Goal: Ask a question

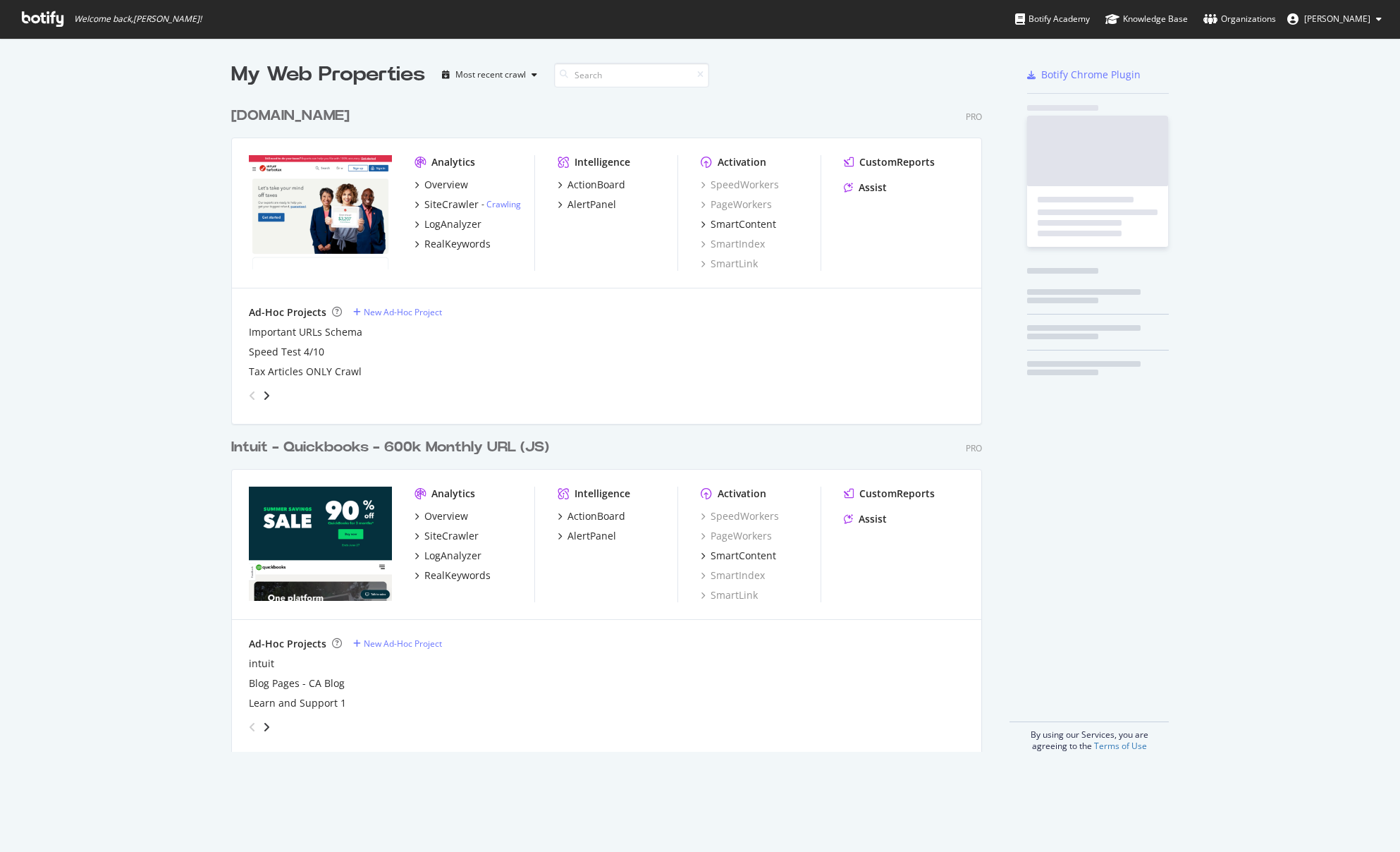
scroll to position [652, 752]
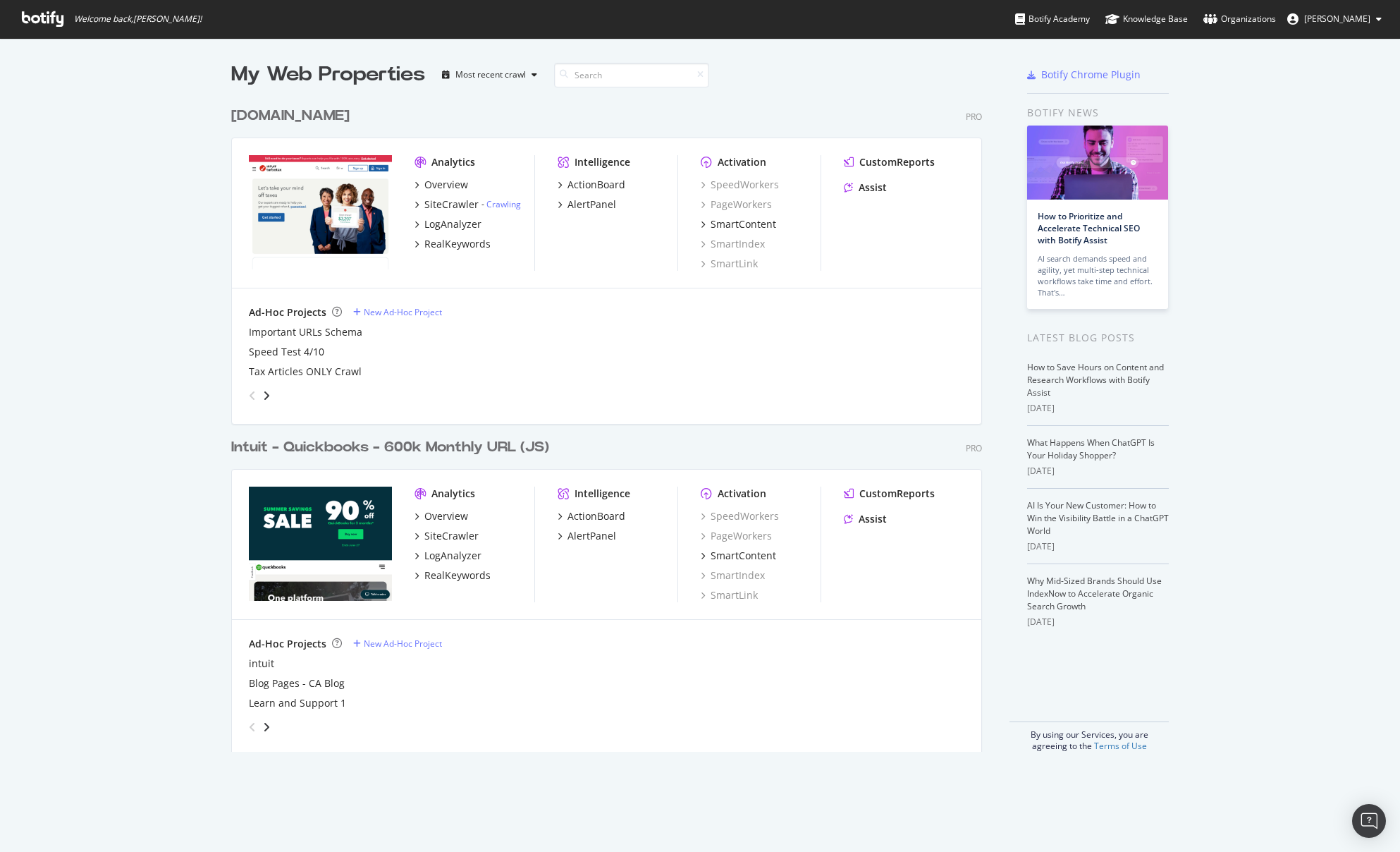
click at [324, 454] on div "Intuit - Quickbooks - 600k Monthly URL (JS)" at bounding box center [391, 448] width 318 height 21
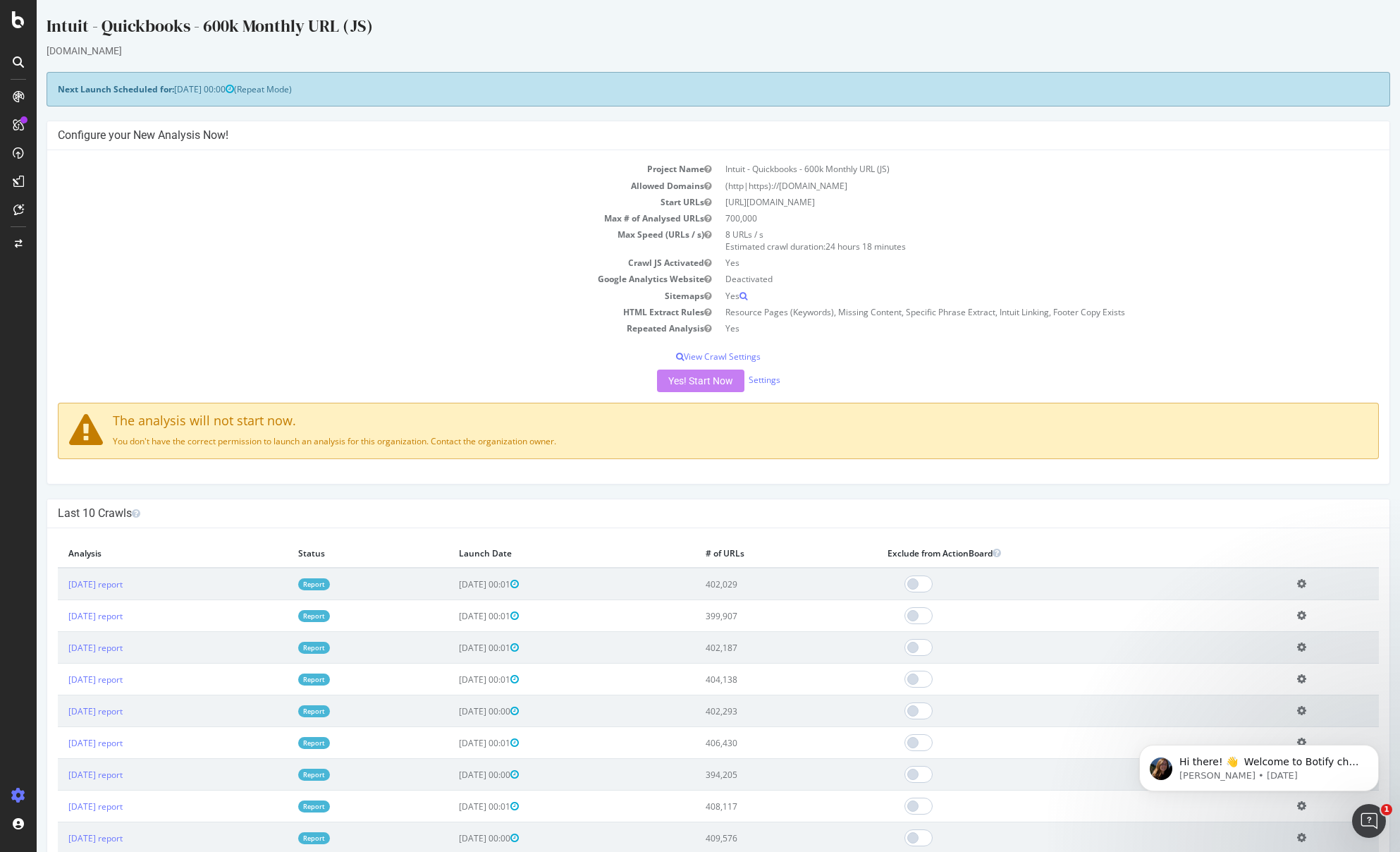
click at [322, 270] on td "Crawl JS Activated" at bounding box center [388, 262] width 661 height 16
click at [87, 286] on div "SmartContent" at bounding box center [83, 288] width 62 height 14
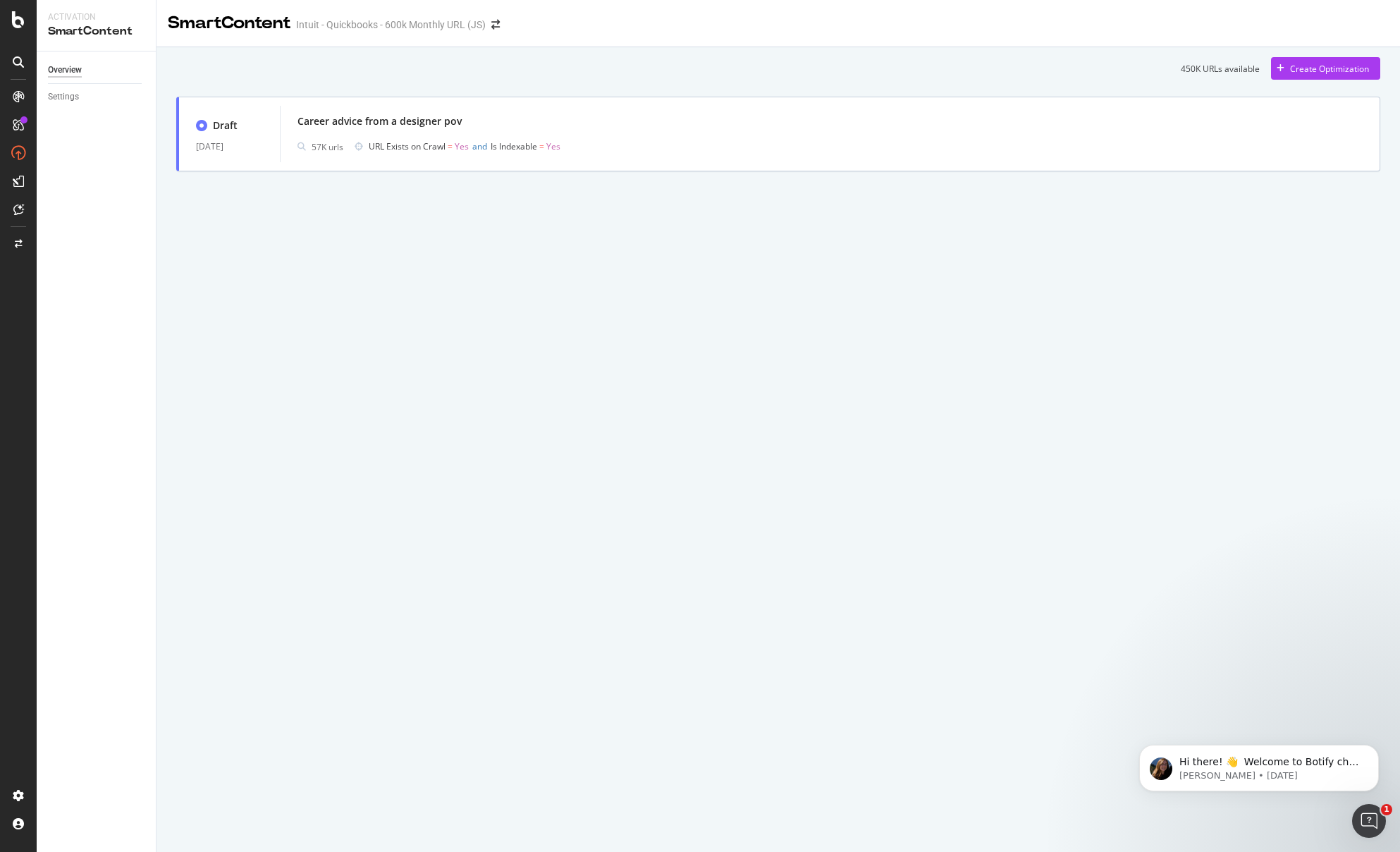
click at [753, 218] on div "450K URLs available Create Optimization Draft 17 Sep. 2025 Career advice from a…" at bounding box center [779, 134] width 1244 height 174
click at [826, 136] on div "Career advice from a designer pov 57K urls URL Exists on Crawl = Yes and Is Ind…" at bounding box center [830, 133] width 1065 height 45
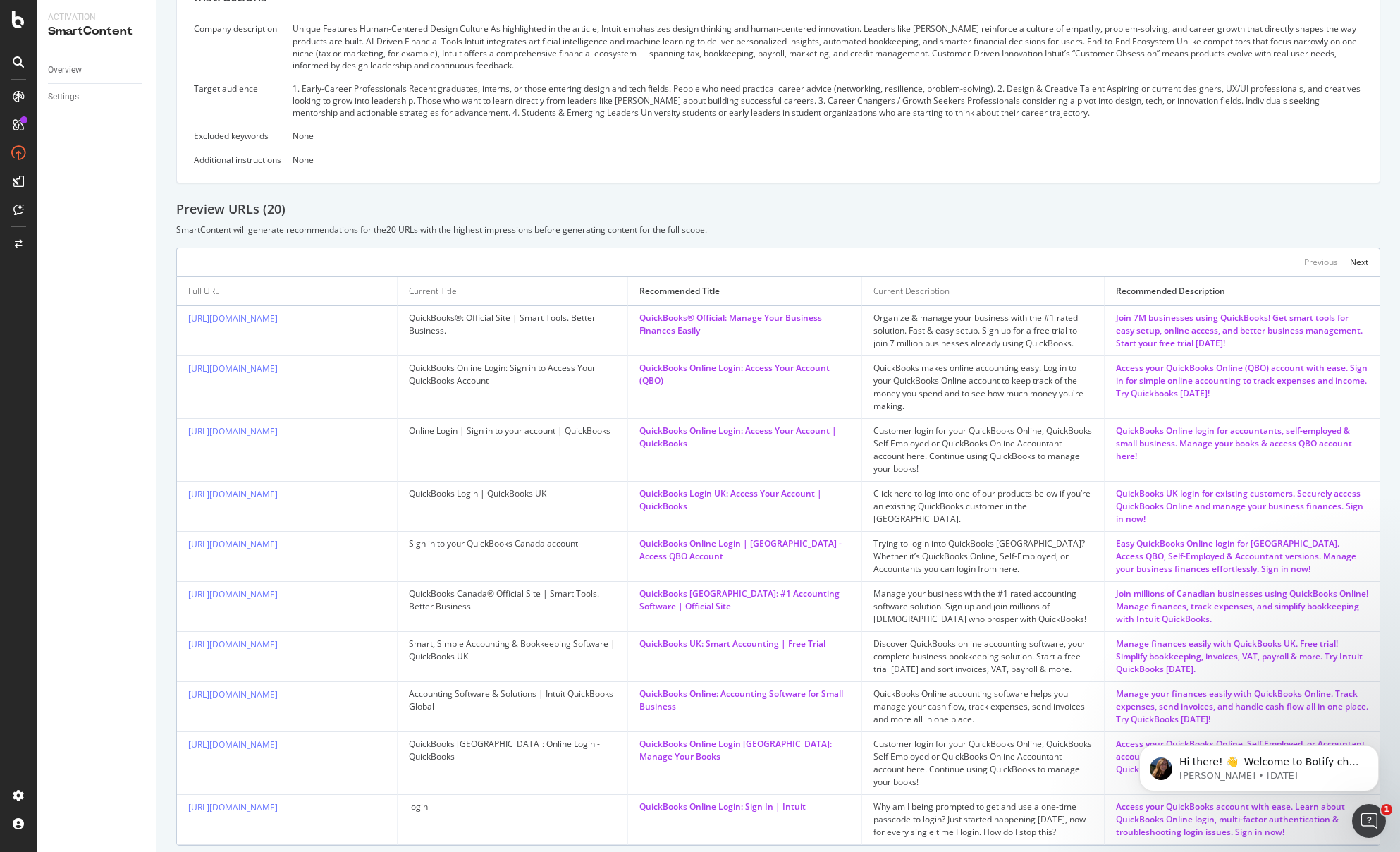
scroll to position [219, 0]
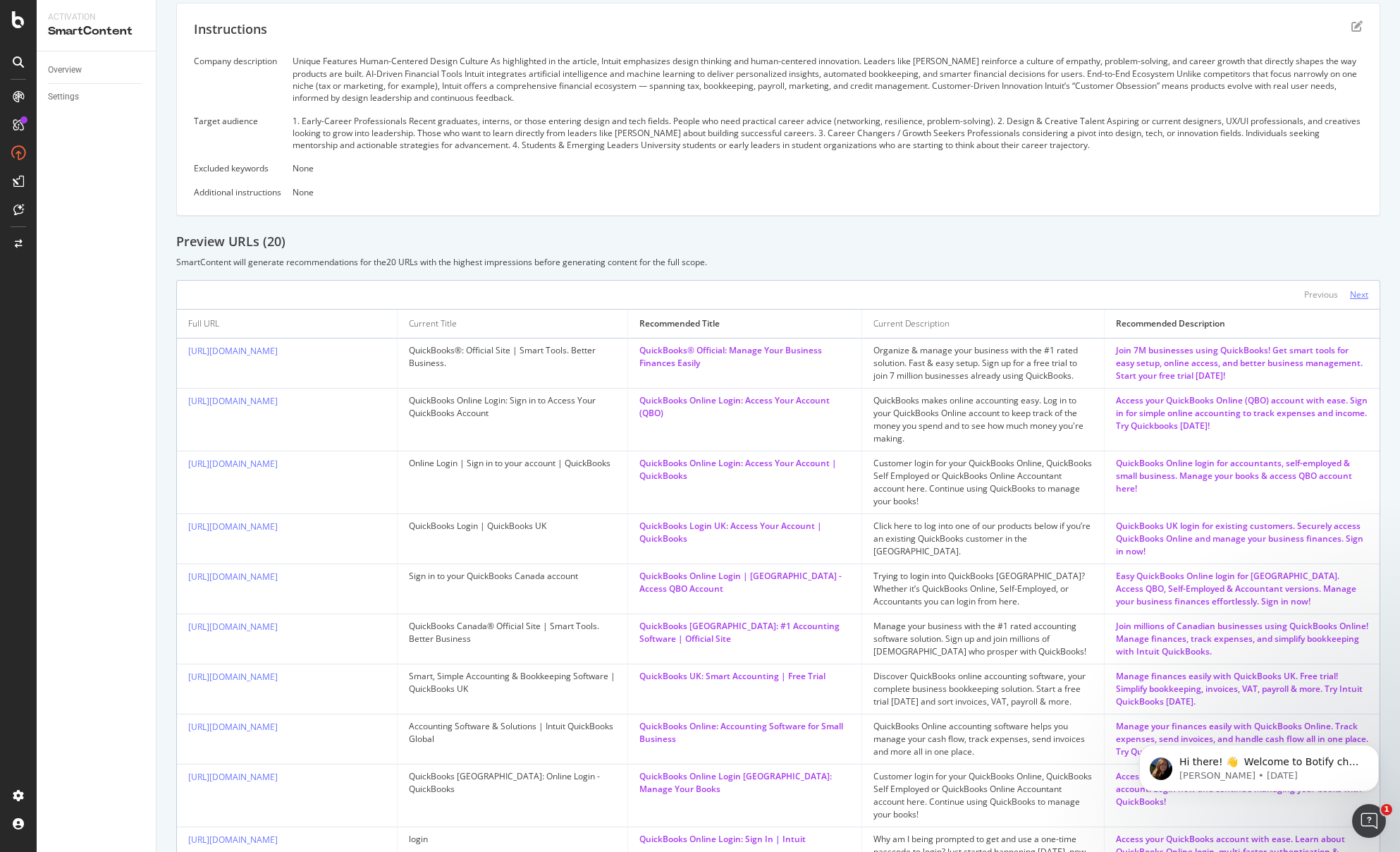
click at [1354, 295] on div "Next" at bounding box center [1359, 294] width 18 height 12
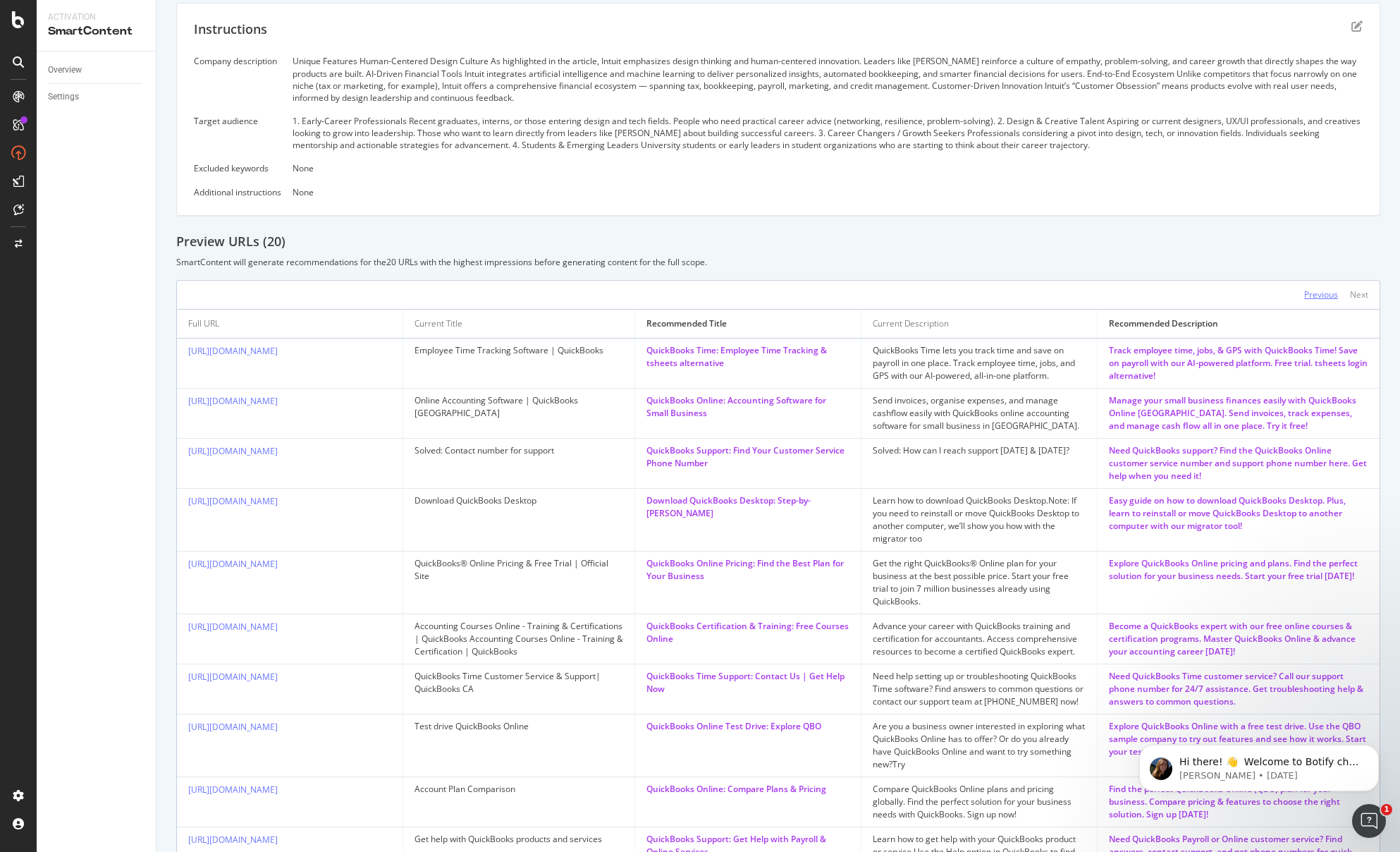
click at [1323, 295] on div "Previous" at bounding box center [1321, 294] width 34 height 12
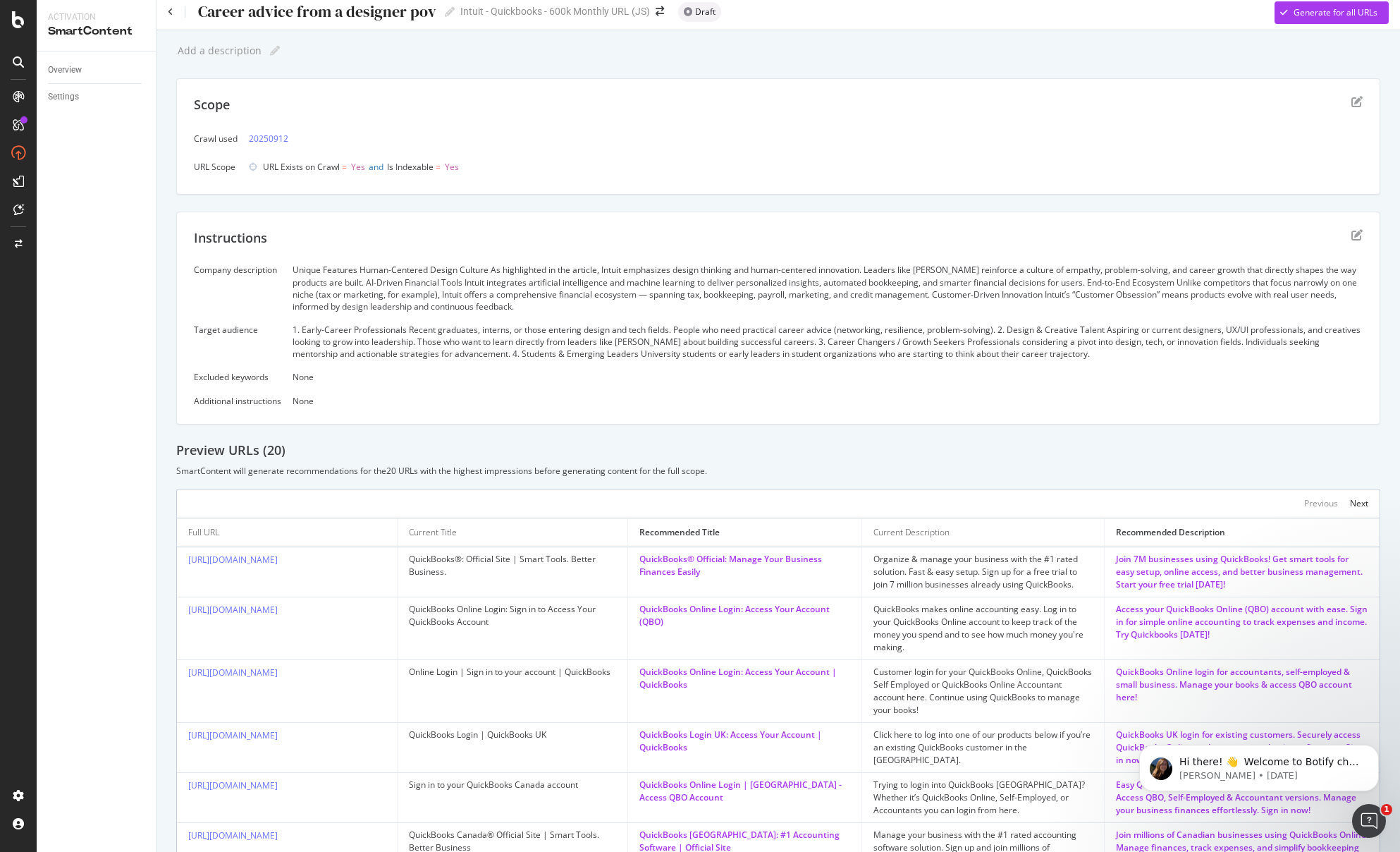
scroll to position [0, 0]
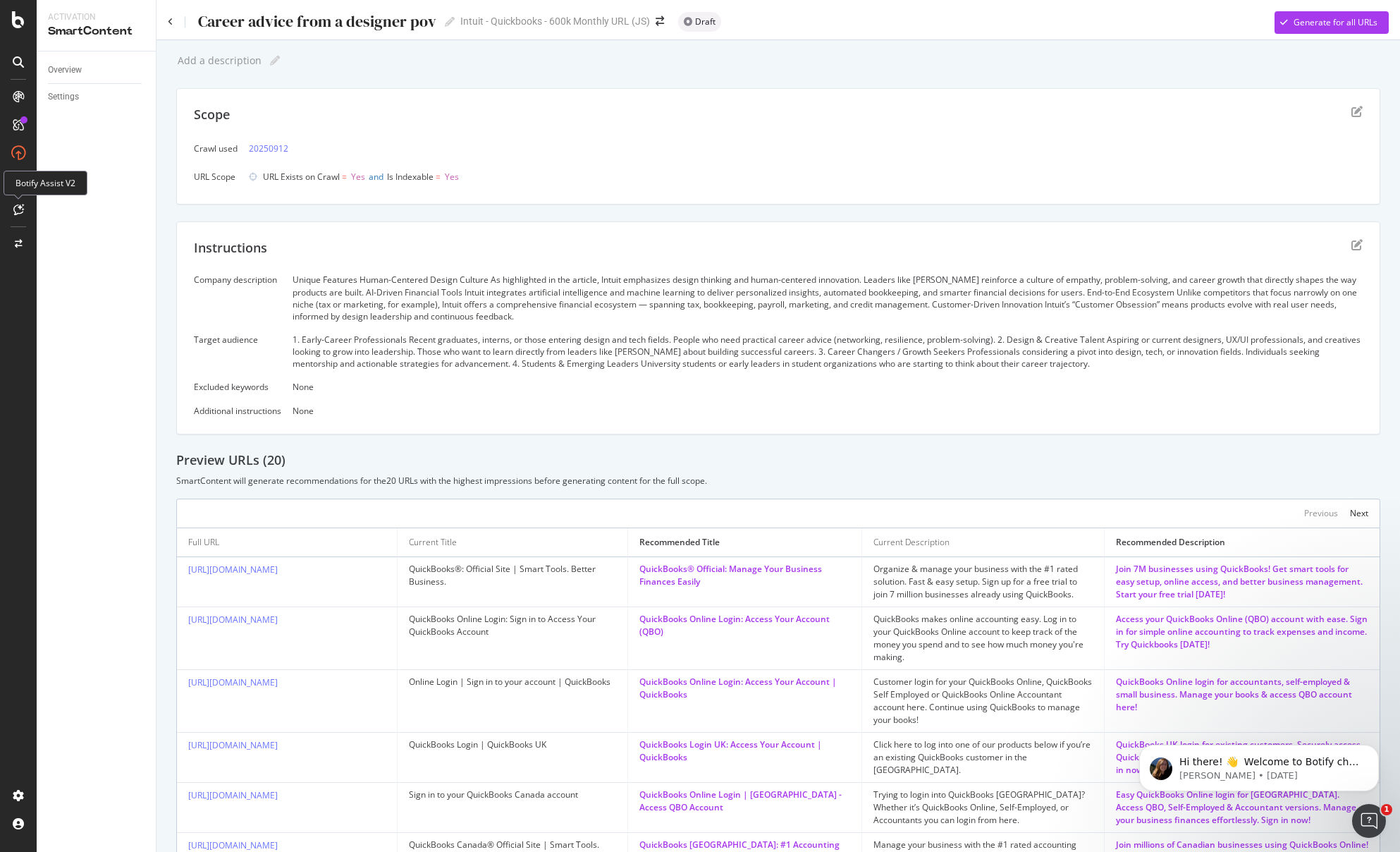
click at [21, 208] on icon at bounding box center [19, 209] width 10 height 11
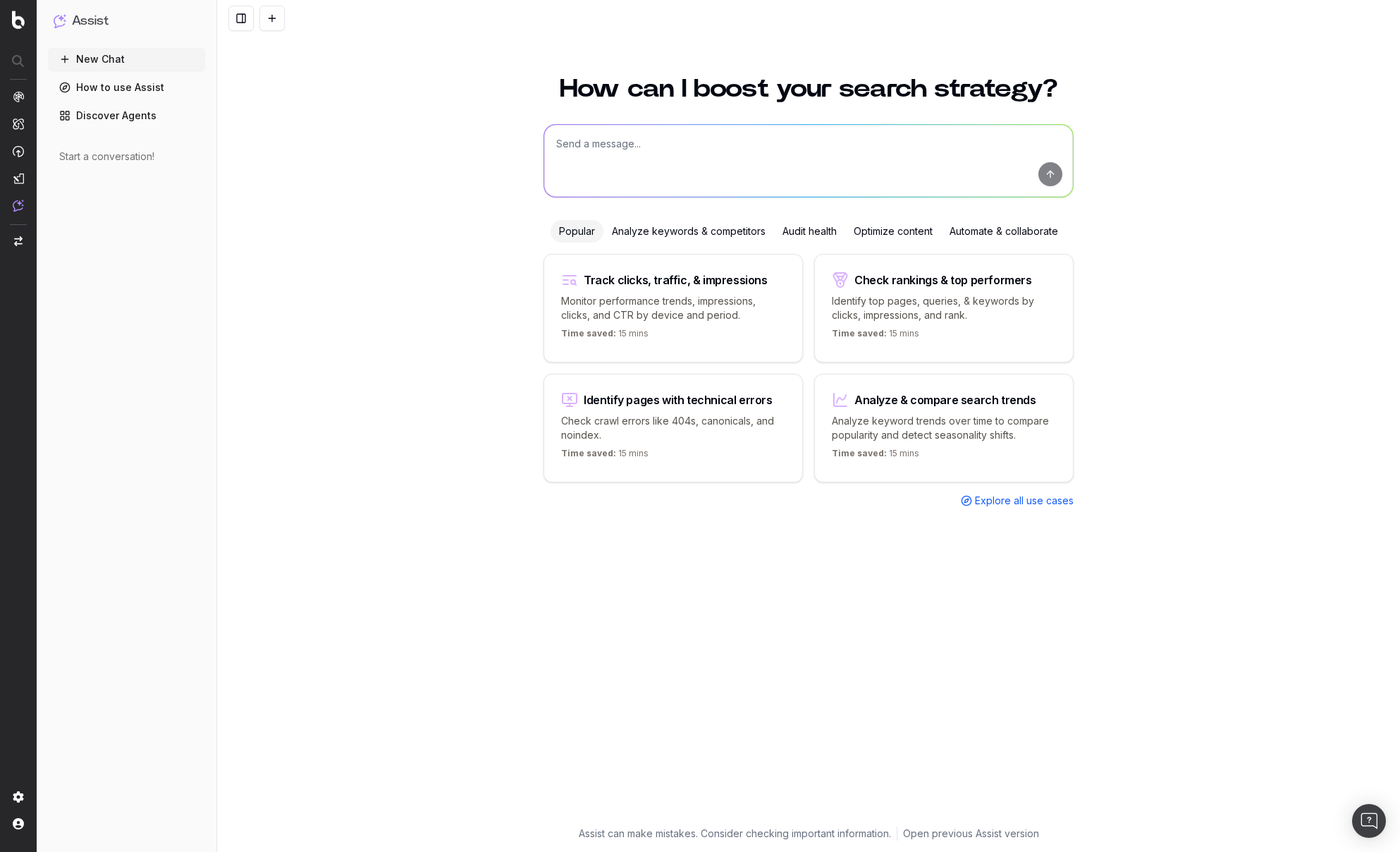
click at [331, 249] on div "How can I boost your search strategy? Popular Analyze keywords & competitors Au…" at bounding box center [808, 455] width 1183 height 793
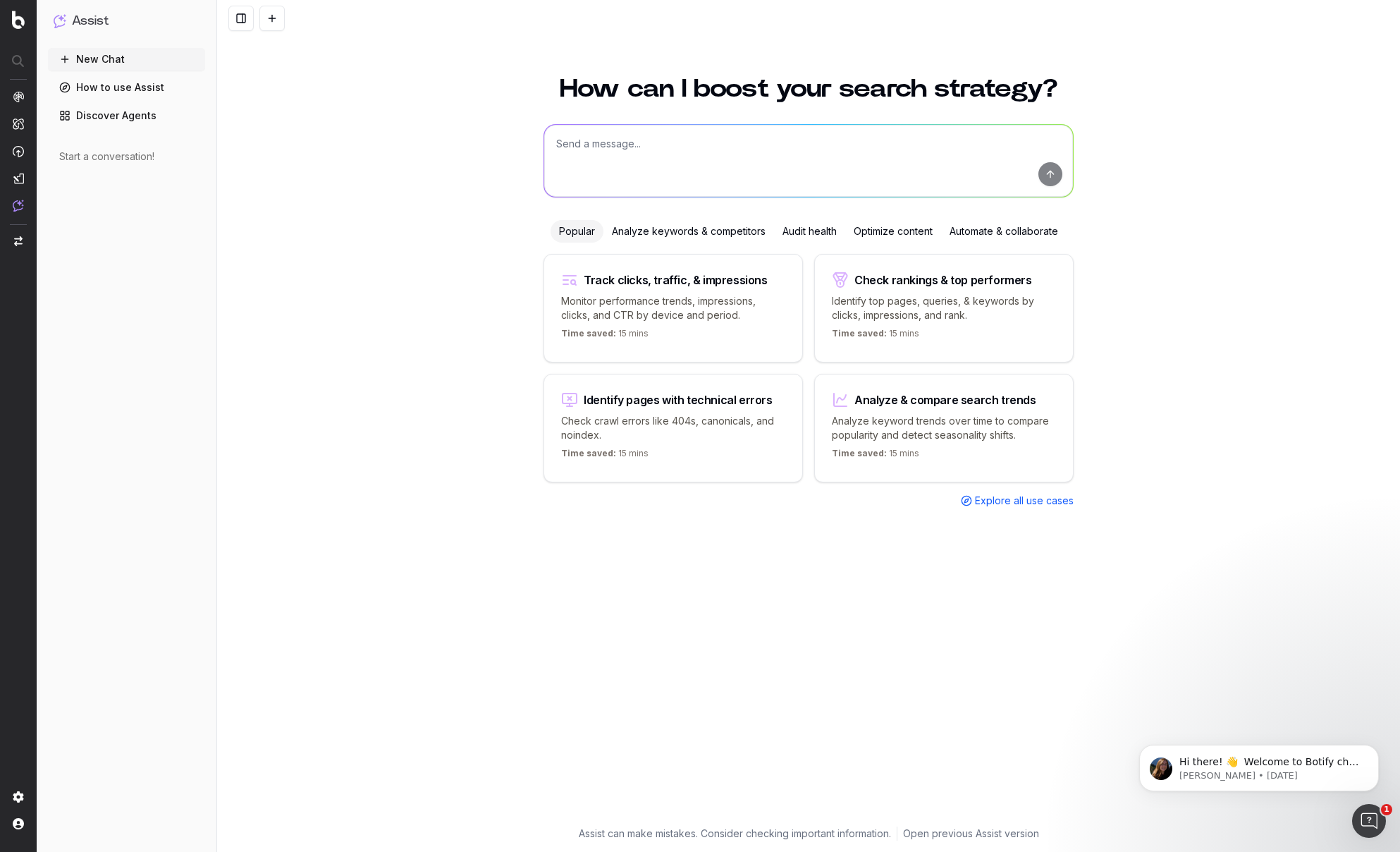
drag, startPoint x: 429, startPoint y: 158, endPoint x: 436, endPoint y: 161, distance: 7.6
click at [430, 158] on div "How can I boost your search strategy? Popular Analyze keywords & competitors Au…" at bounding box center [808, 455] width 1183 height 793
click at [410, 189] on div "How can I boost your search strategy? Popular Analyze keywords & competitors Au…" at bounding box center [808, 455] width 1183 height 793
click at [661, 151] on textarea at bounding box center [809, 161] width 529 height 72
paste textarea "Act as an expert SEO and content writer given the task of updating content so i…"
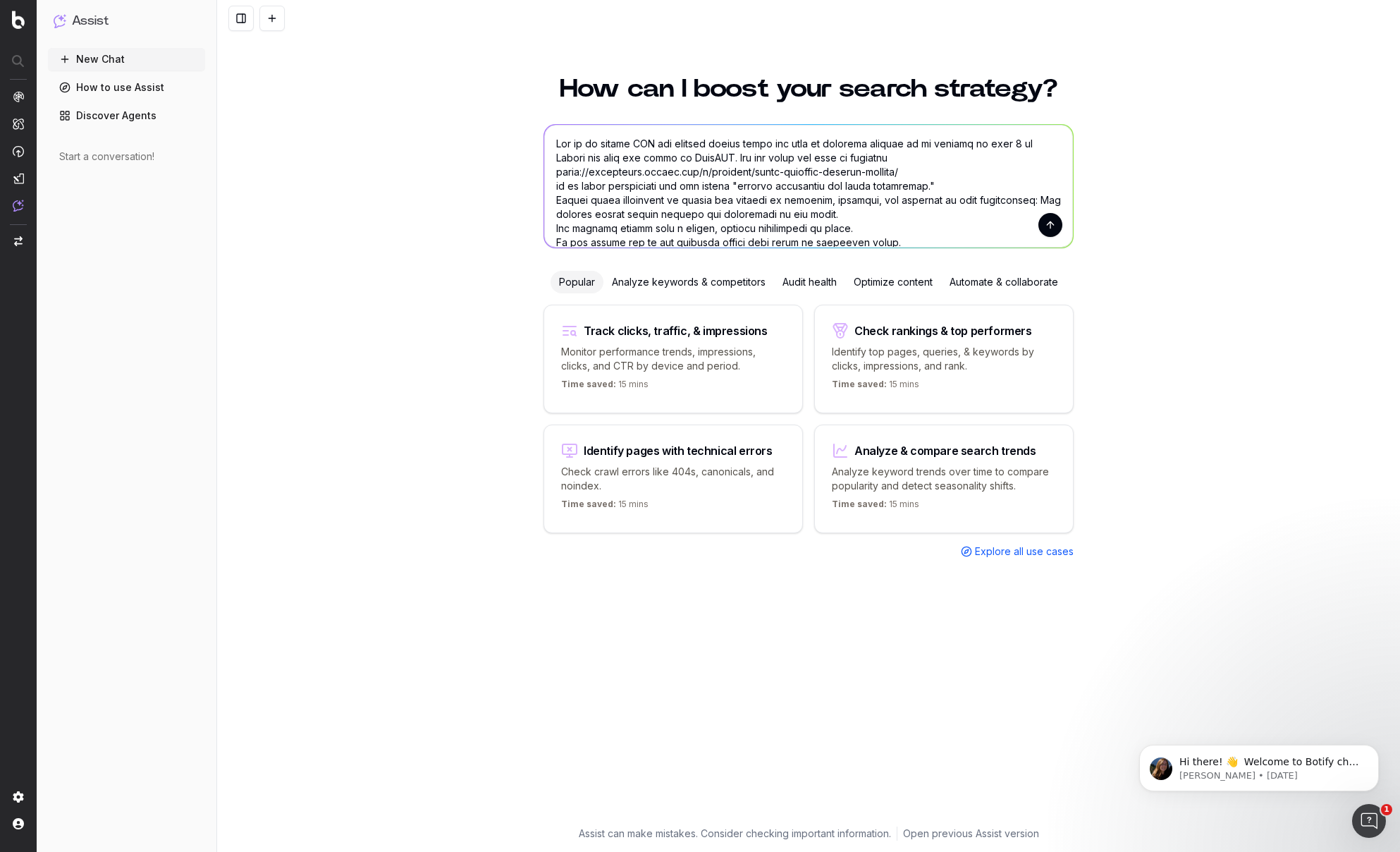
click at [793, 162] on textarea at bounding box center [809, 186] width 529 height 123
click at [932, 187] on textarea at bounding box center [809, 186] width 529 height 123
drag, startPoint x: 934, startPoint y: 170, endPoint x: 552, endPoint y: 174, distance: 382.0
click at [552, 174] on textarea at bounding box center [809, 186] width 529 height 123
paste textarea "[DOMAIN_NAME][URL]"
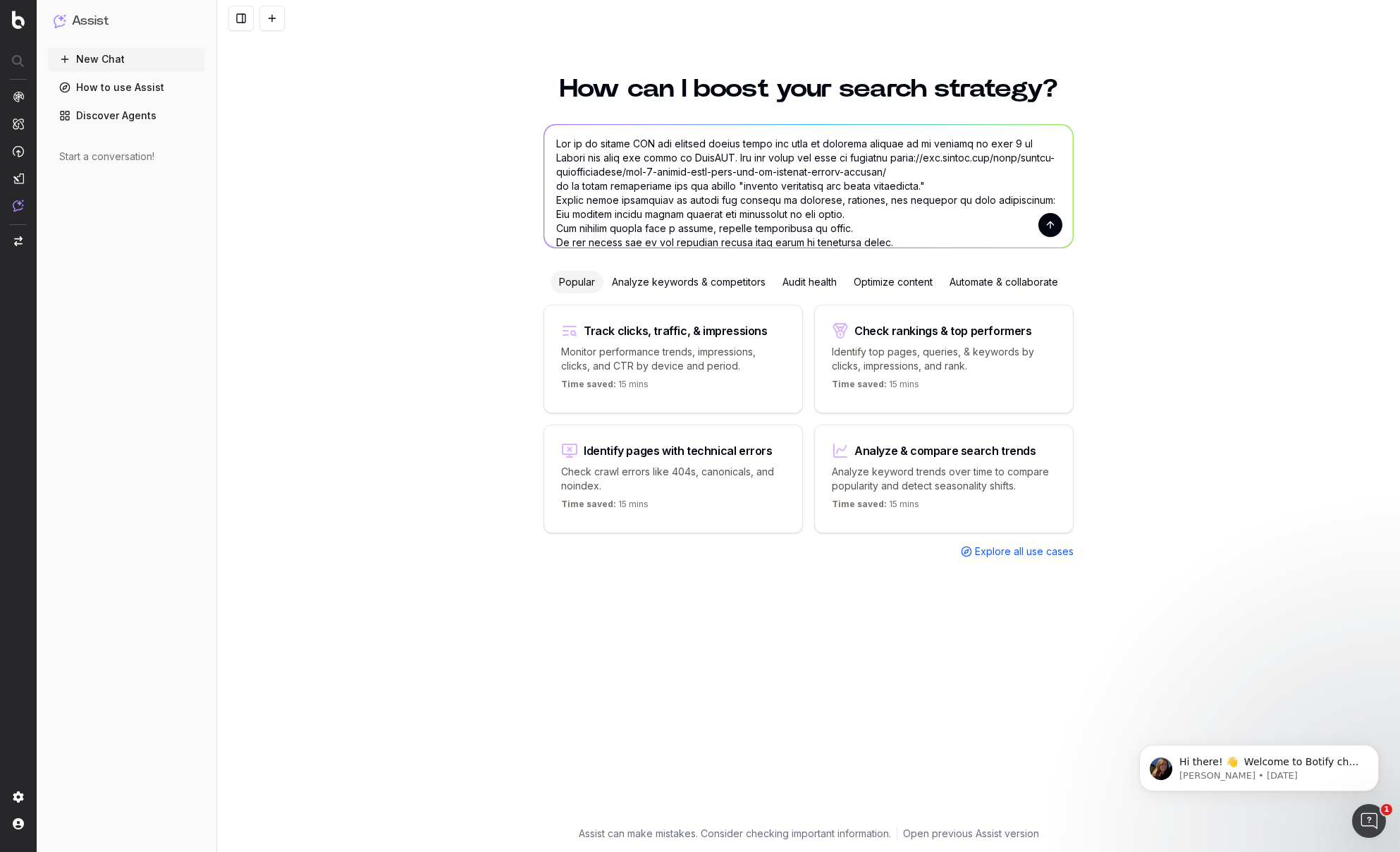
drag, startPoint x: 780, startPoint y: 183, endPoint x: 932, endPoint y: 182, distance: 152.0
click at [932, 182] on textarea at bounding box center [809, 186] width 529 height 123
click at [971, 191] on textarea at bounding box center [809, 186] width 529 height 123
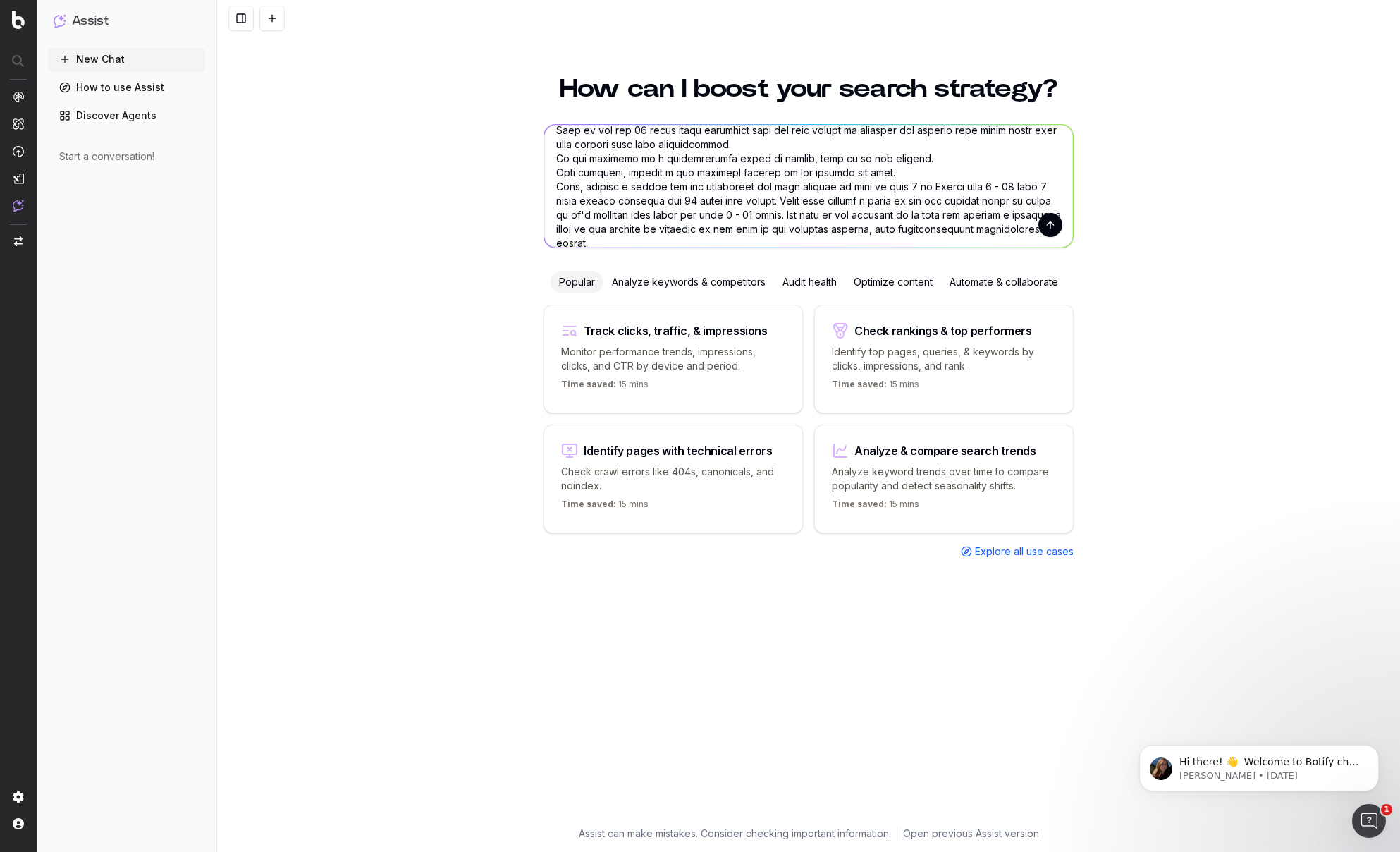
scroll to position [311, 0]
type textarea "Act as an expert SEO and content writer given the task of updating content so i…"
click at [1052, 224] on button "submit" at bounding box center [1051, 225] width 24 height 24
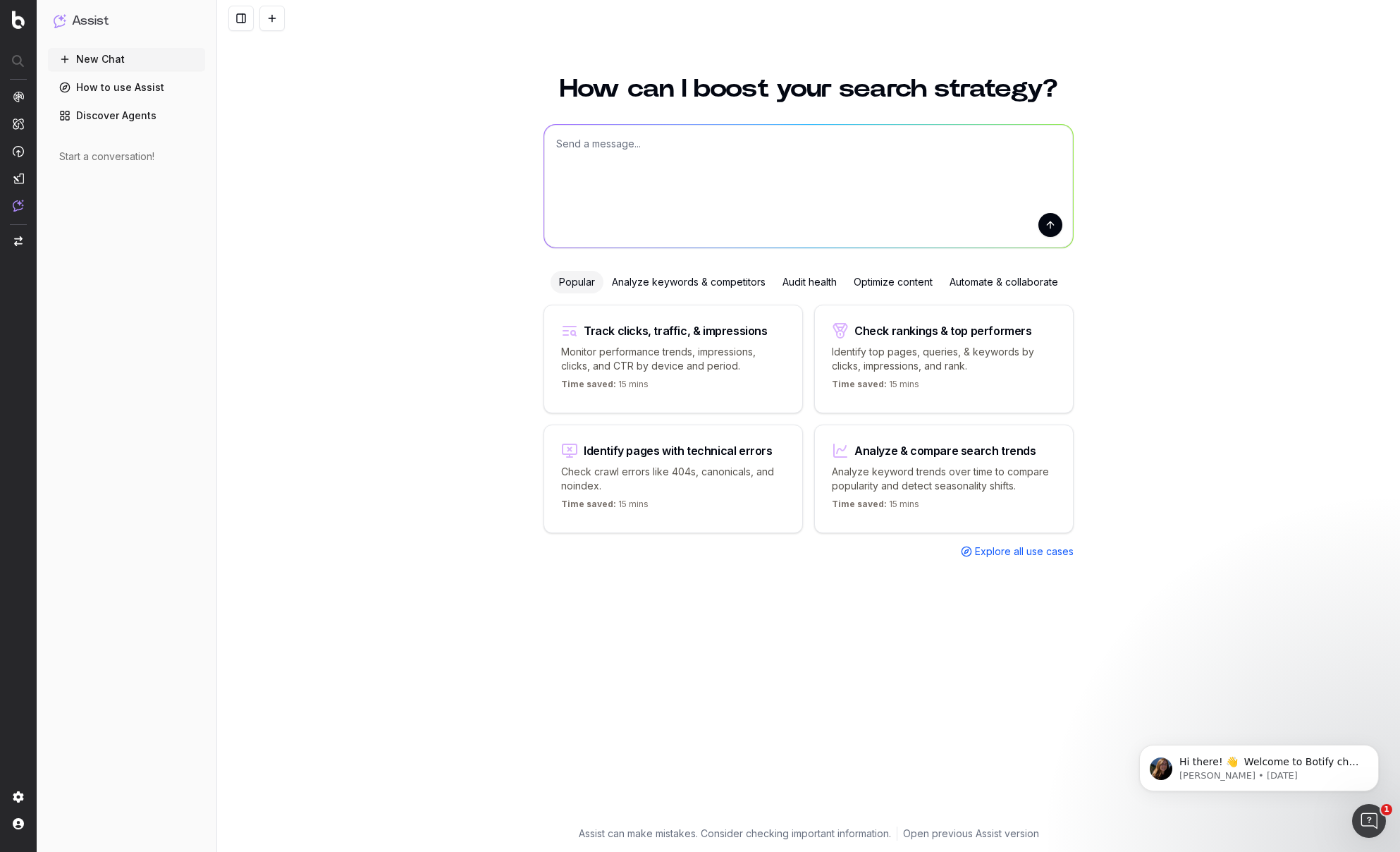
scroll to position [0, 0]
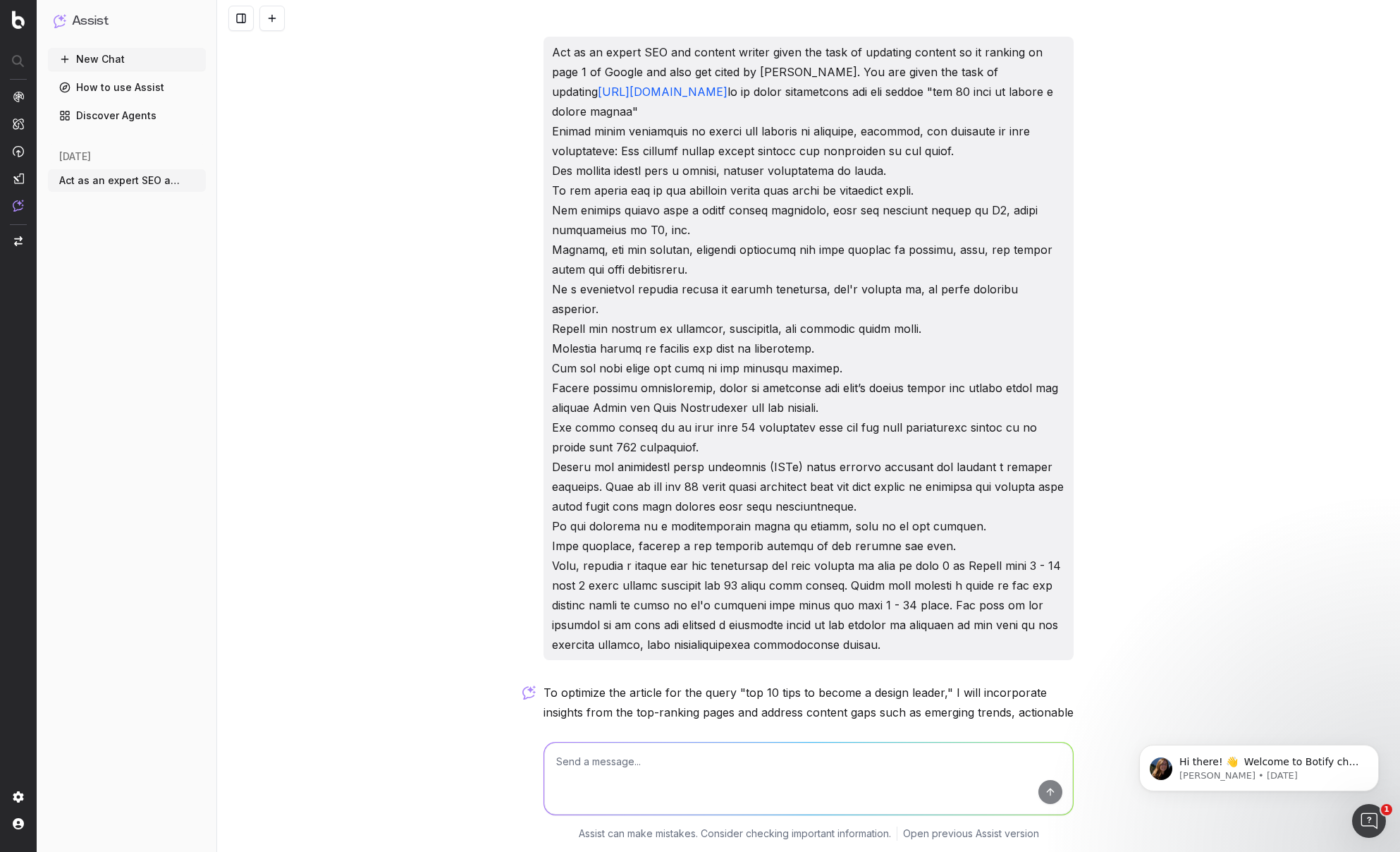
click at [865, 421] on p "Act as an expert SEO and content writer given the task of updating content so i…" at bounding box center [809, 348] width 514 height 612
drag, startPoint x: 89, startPoint y: 227, endPoint x: 68, endPoint y: 205, distance: 30.4
click at [90, 225] on div "New Chat How to use Assist Discover Agents [DATE] Act as an expert SEO and cont…" at bounding box center [127, 448] width 158 height 799
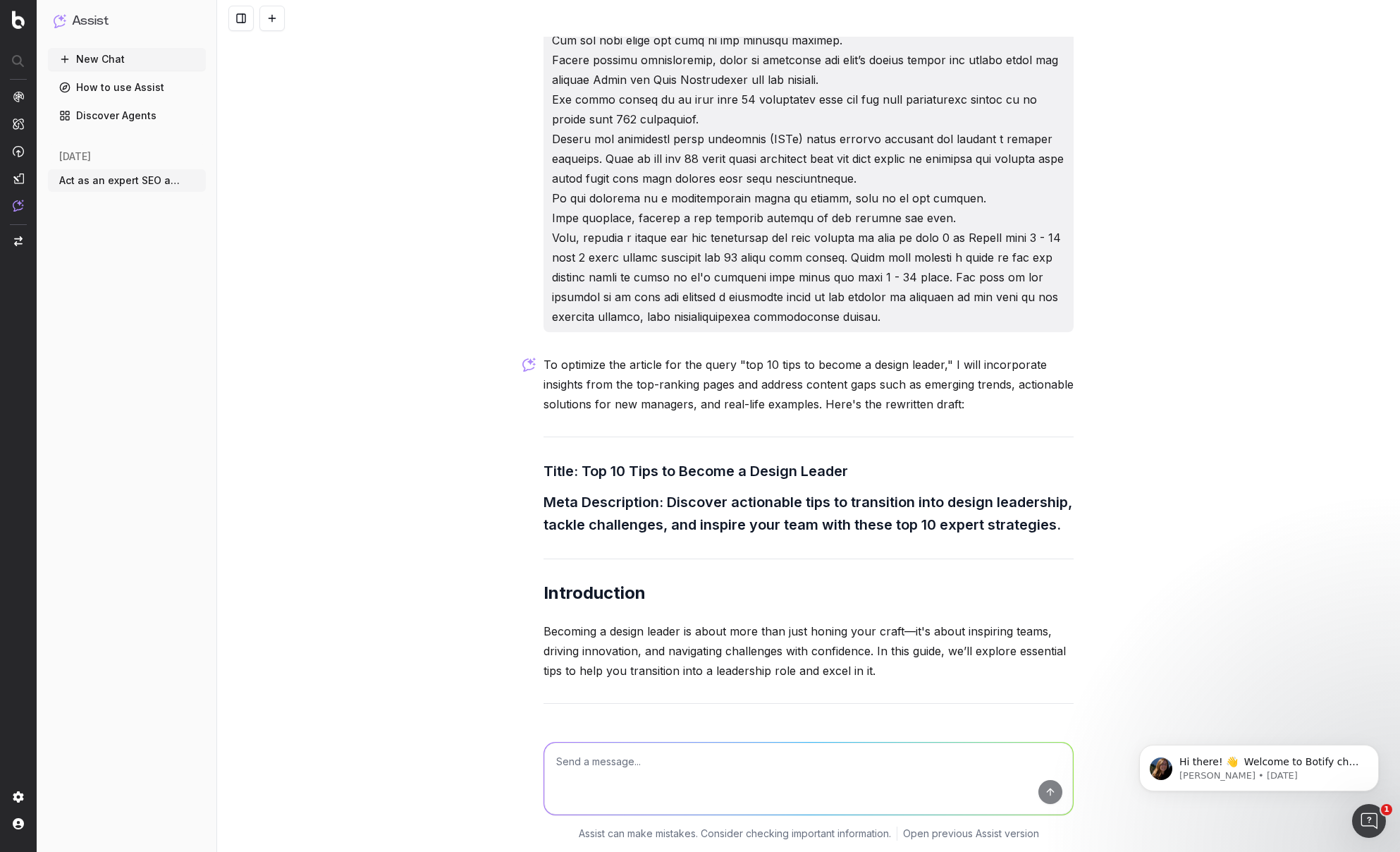
scroll to position [269, 0]
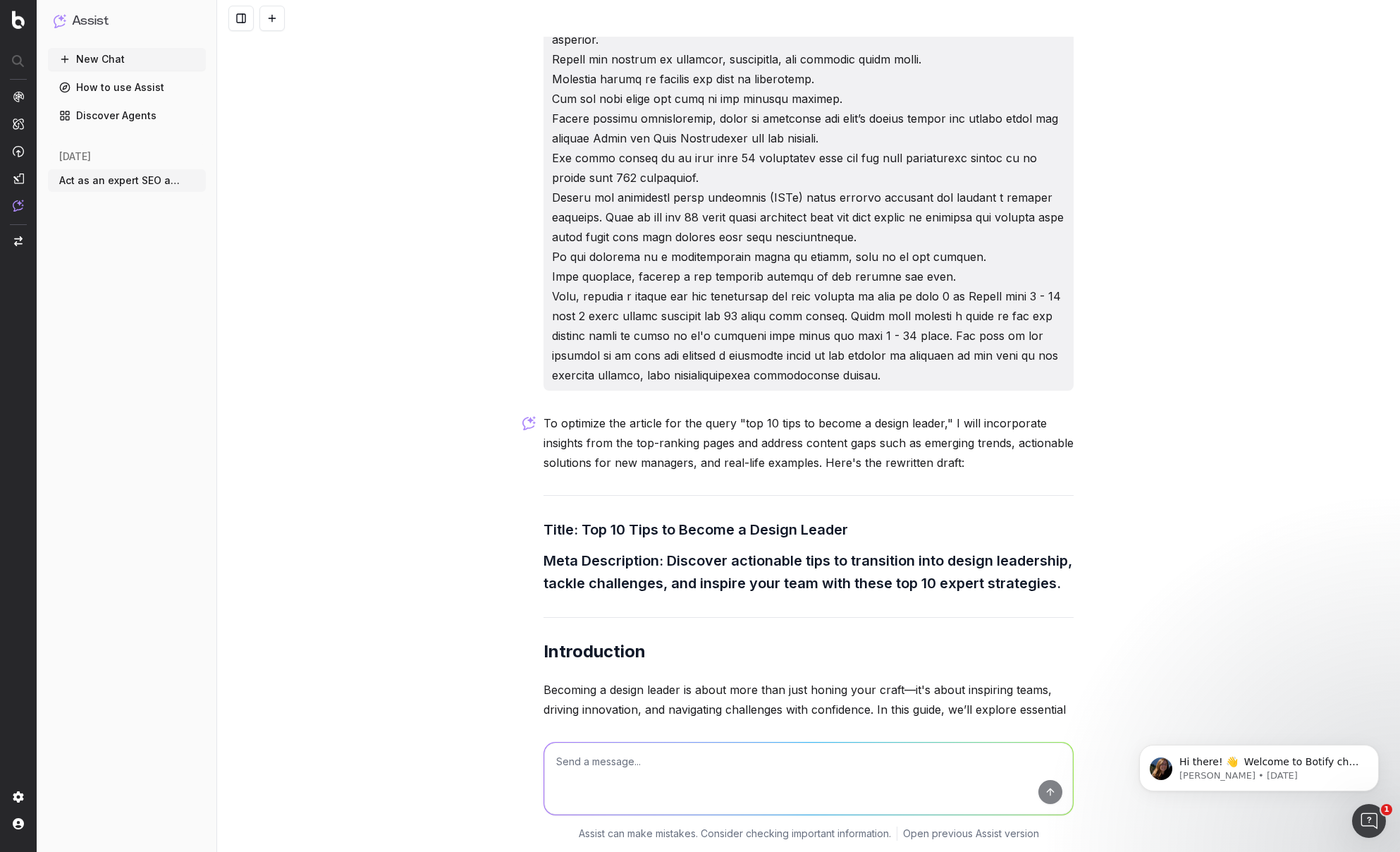
drag, startPoint x: 784, startPoint y: 376, endPoint x: 768, endPoint y: 326, distance: 52.5
click at [768, 326] on p "Act as an expert SEO and content writer given the task of updating content so i…" at bounding box center [809, 78] width 514 height 612
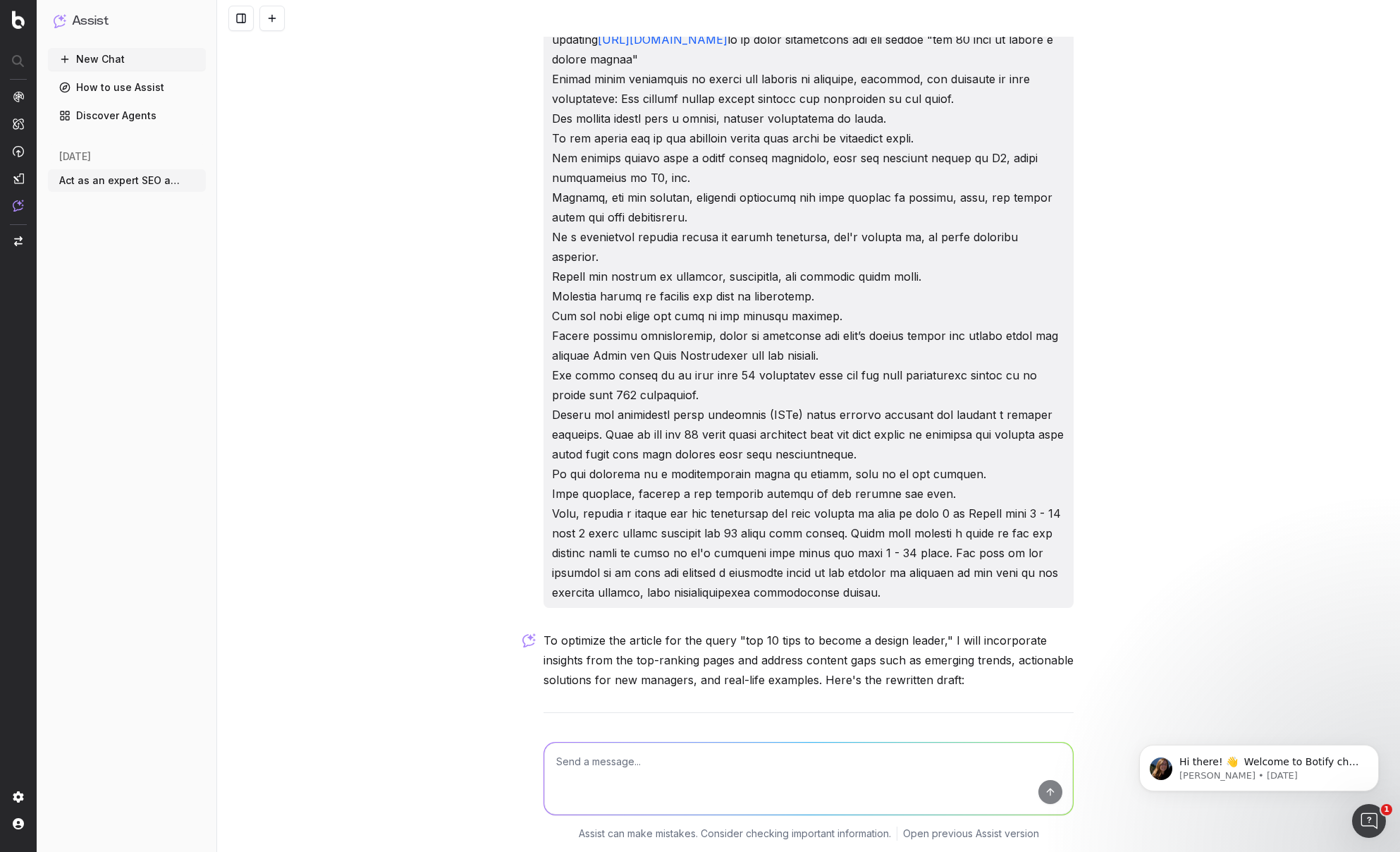
scroll to position [0, 0]
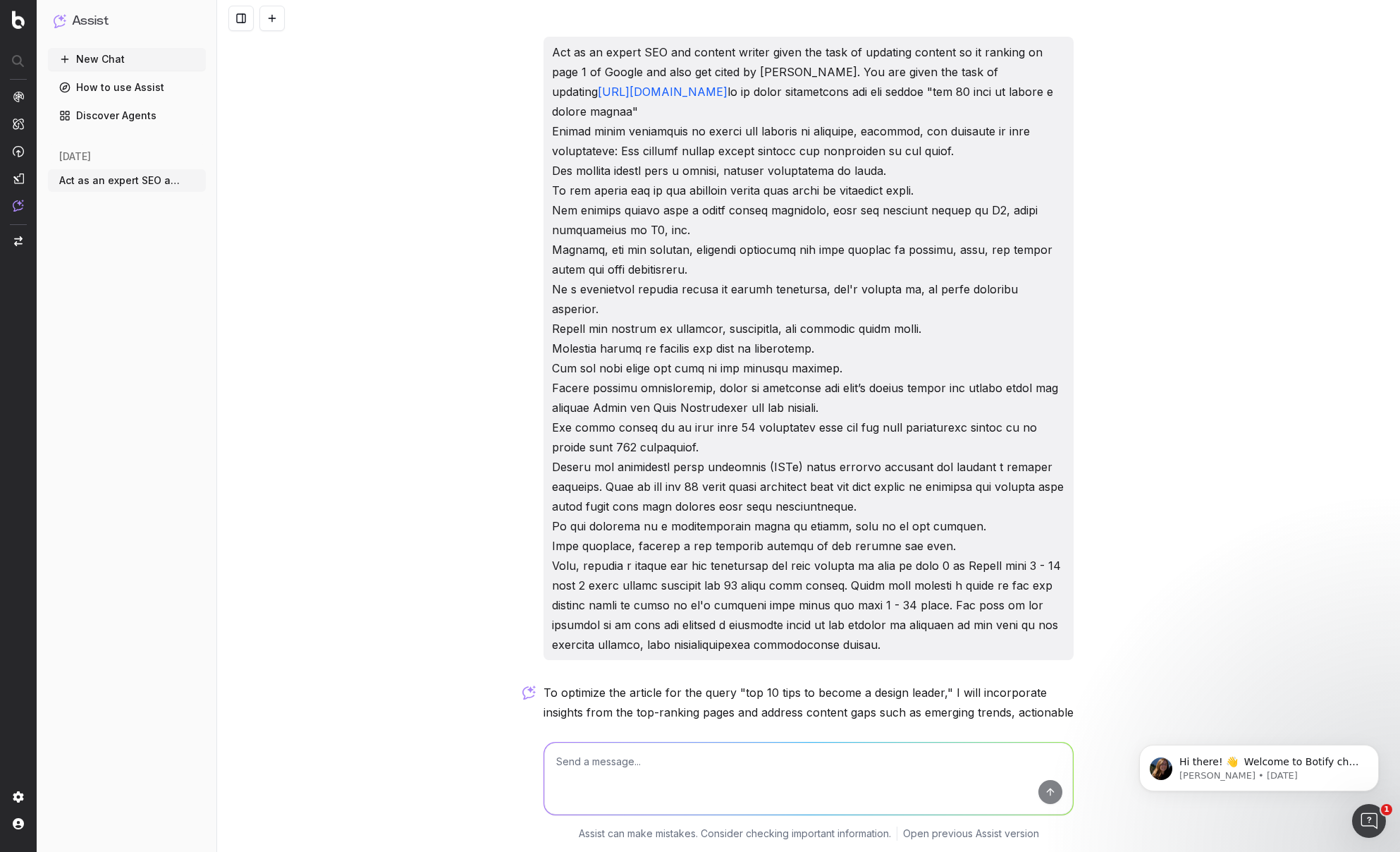
click at [721, 347] on p "Act as an expert SEO and content writer given the task of updating content so i…" at bounding box center [809, 348] width 514 height 612
drag, startPoint x: 804, startPoint y: 646, endPoint x: 744, endPoint y: 571, distance: 96.0
click at [739, 543] on p "Act as an expert SEO and content writer given the task of updating content so i…" at bounding box center [809, 348] width 514 height 612
click at [545, 48] on div "Act as an expert SEO and content writer given the task of updating content so i…" at bounding box center [809, 349] width 530 height 623
copy p "Act as an expert SEO and content writer given the task of updating content so i…"
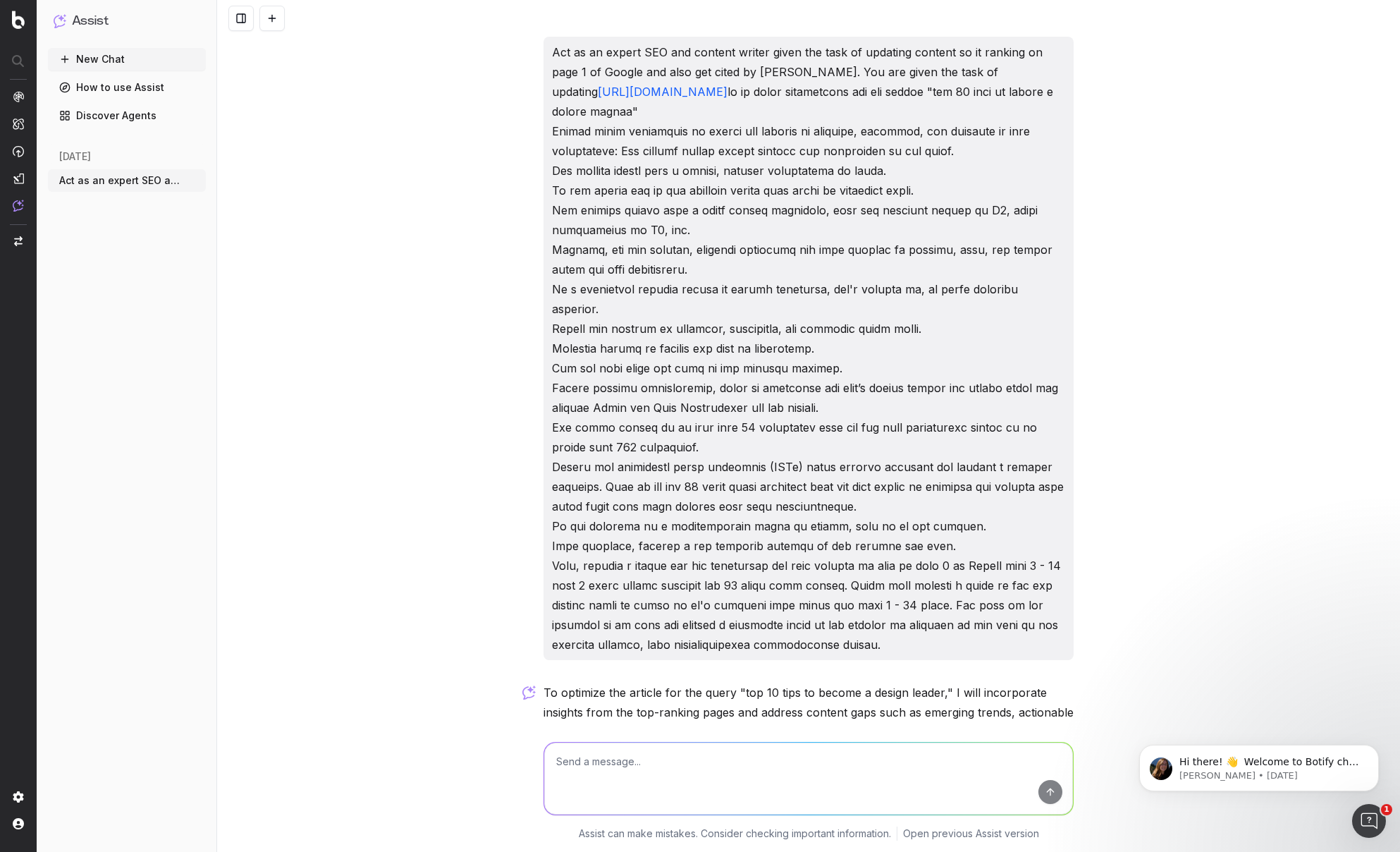
copy p "Act as an expert SEO and content writer given the task of updating content so i…"
